Goal: Information Seeking & Learning: Learn about a topic

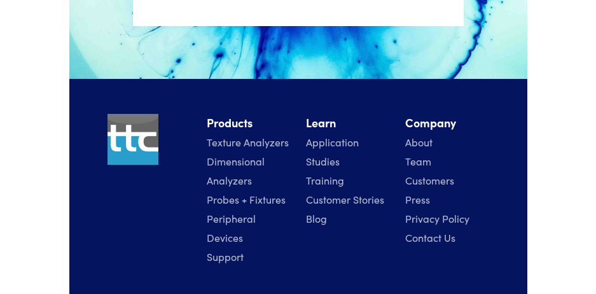
scroll to position [3051, 0]
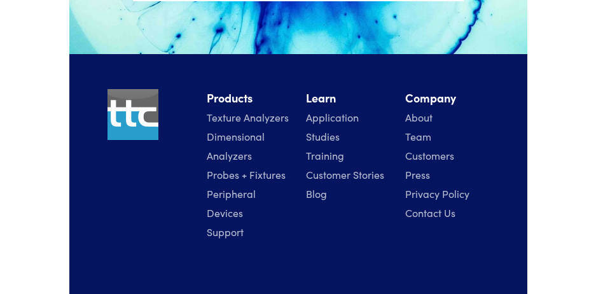
click at [283, 117] on link "Texture Analyzers" at bounding box center [248, 117] width 82 height 14
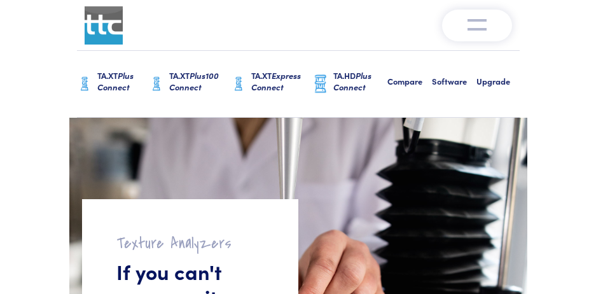
click at [124, 85] on span "Plus Connect" at bounding box center [115, 81] width 36 height 24
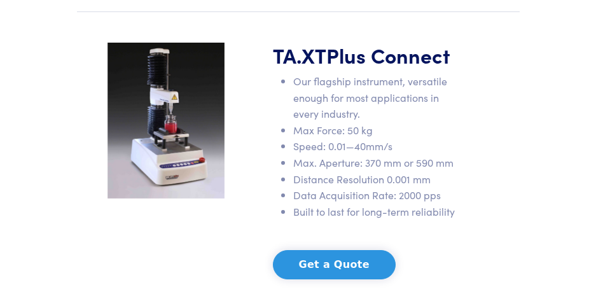
scroll to position [127, 0]
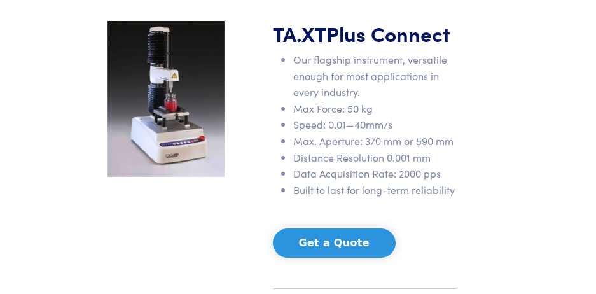
click at [308, 39] on h1 "TA.XT Plus Connect" at bounding box center [364, 33] width 183 height 25
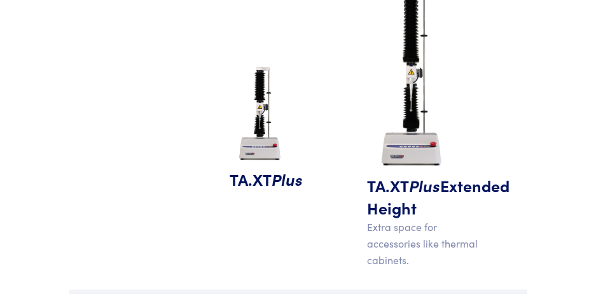
scroll to position [1398, 0]
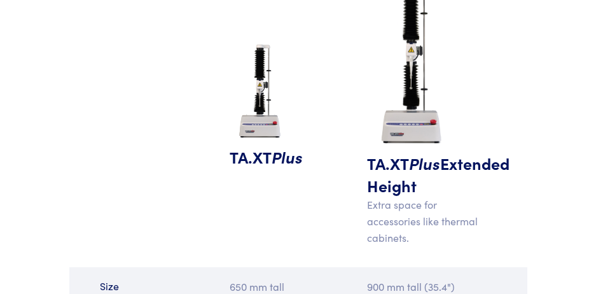
click at [266, 122] on img at bounding box center [259, 92] width 61 height 106
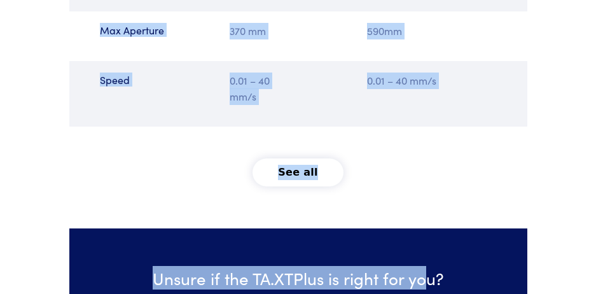
scroll to position [2003, 0]
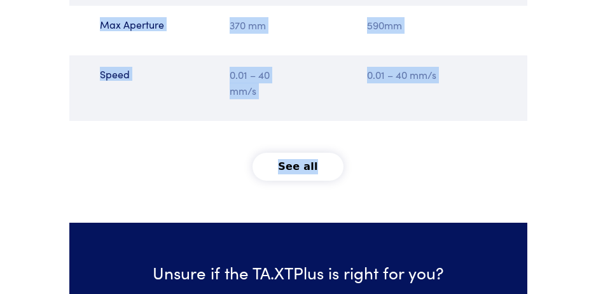
drag, startPoint x: 99, startPoint y: 102, endPoint x: 439, endPoint y: 158, distance: 344.7
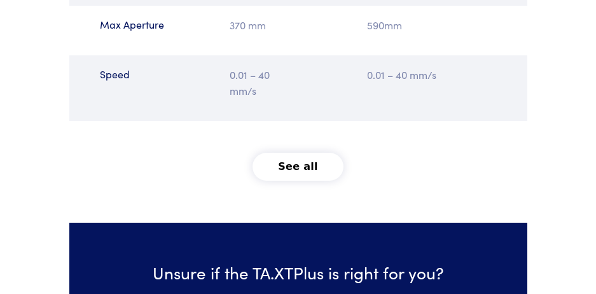
drag, startPoint x: 439, startPoint y: 158, endPoint x: 442, endPoint y: 170, distance: 11.7
click at [442, 170] on div "See all" at bounding box center [298, 167] width 458 height 28
click at [308, 174] on button "See all" at bounding box center [297, 167] width 91 height 28
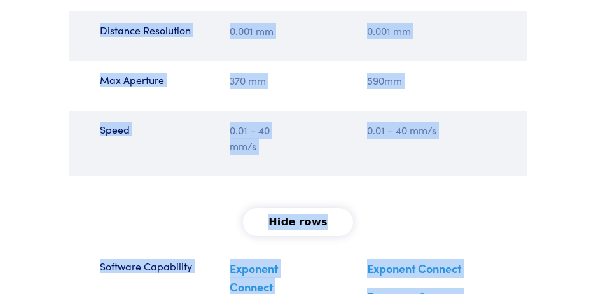
scroll to position [2064, 0]
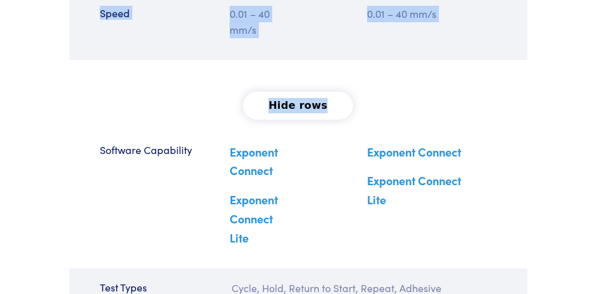
drag, startPoint x: 97, startPoint y: 132, endPoint x: 454, endPoint y: 75, distance: 361.7
drag, startPoint x: 454, startPoint y: 75, endPoint x: 446, endPoint y: 55, distance: 22.0
copy div "Size 650 mm tall (25.6") 515 mm deep (20.3") 280 mm wide (11.0") 14.9kg weight …"
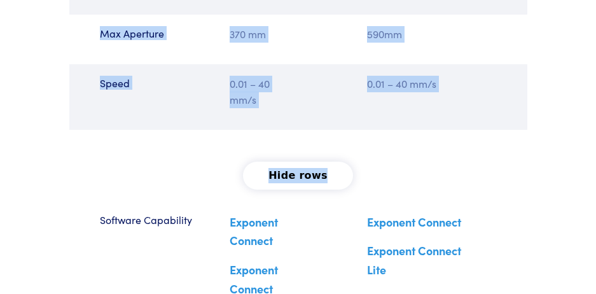
scroll to position [1873, 0]
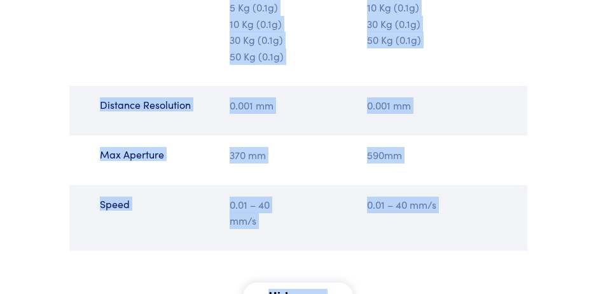
click at [309, 249] on div "Speed 0.01 – 40 mm/s 0.01 – 40 mm/s" at bounding box center [298, 217] width 458 height 65
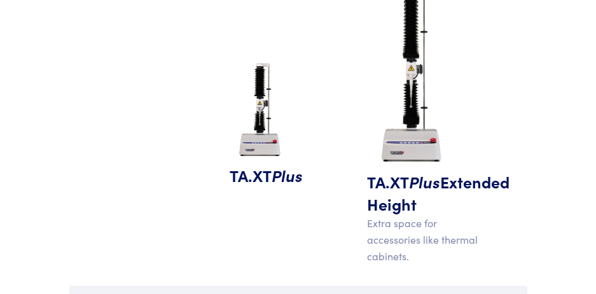
scroll to position [1365, 0]
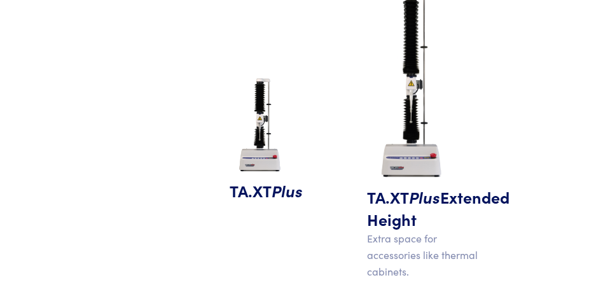
click at [402, 155] on img at bounding box center [412, 85] width 91 height 200
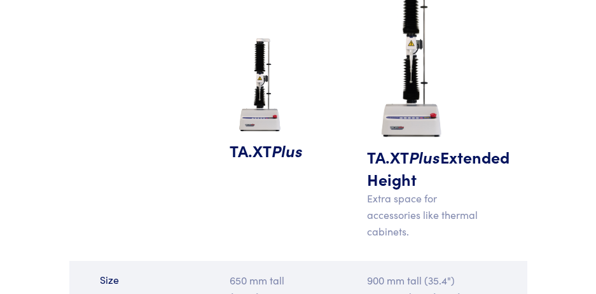
scroll to position [1428, 0]
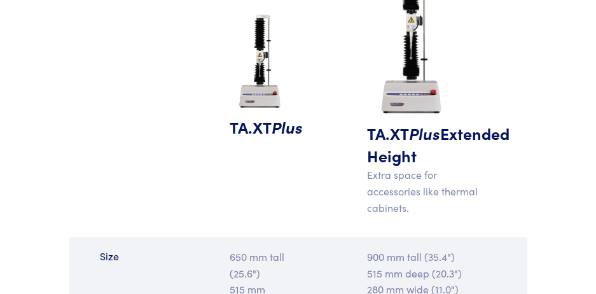
click at [409, 74] on img at bounding box center [412, 22] width 91 height 200
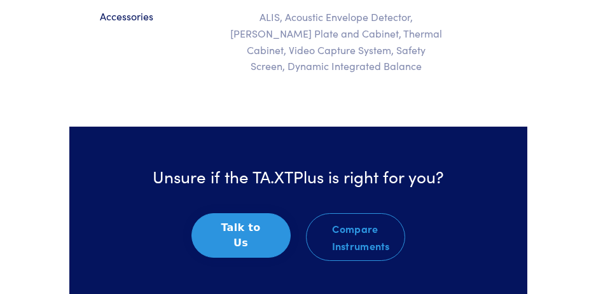
scroll to position [2509, 0]
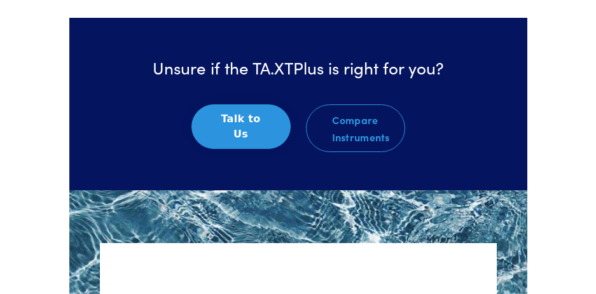
click at [210, 130] on button "Talk to Us" at bounding box center [240, 126] width 99 height 44
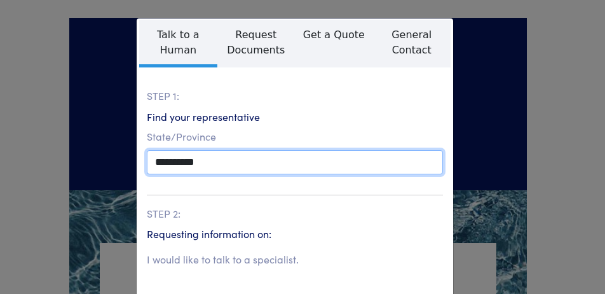
click at [224, 159] on select "**********" at bounding box center [295, 162] width 296 height 24
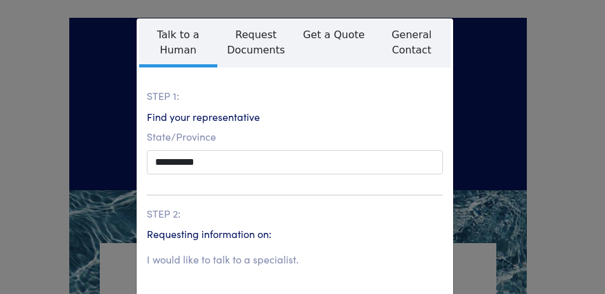
click at [454, 123] on div "**********" at bounding box center [302, 147] width 605 height 294
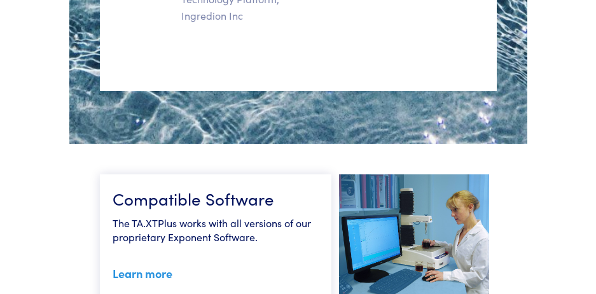
scroll to position [3589, 0]
